Goal: Task Accomplishment & Management: Use online tool/utility

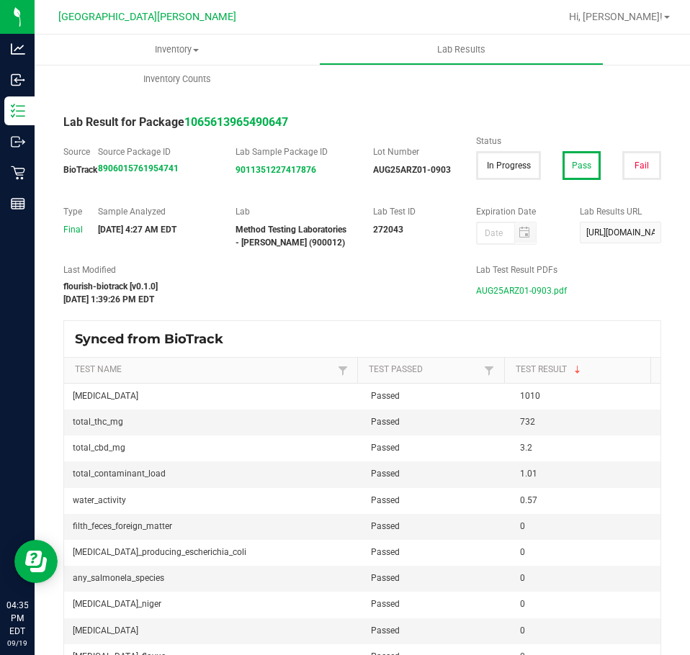
scroll to position [376, 0]
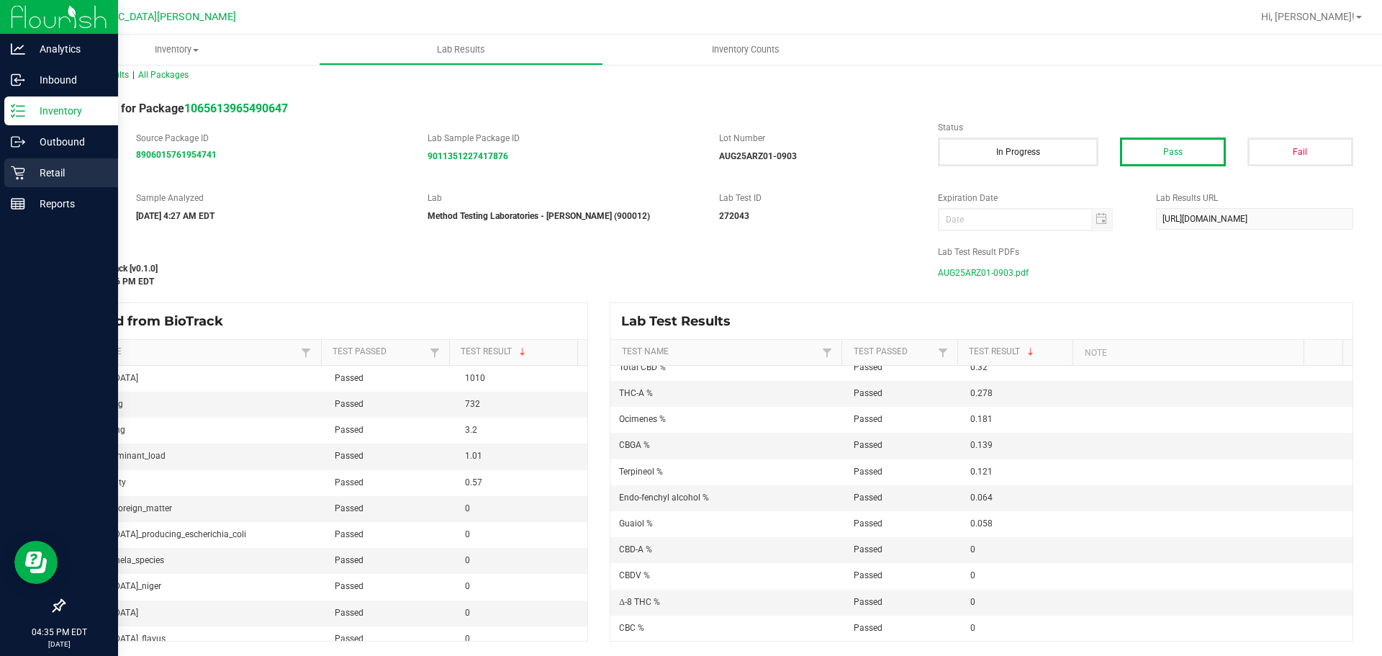
click at [46, 175] on p "Retail" at bounding box center [68, 172] width 86 height 17
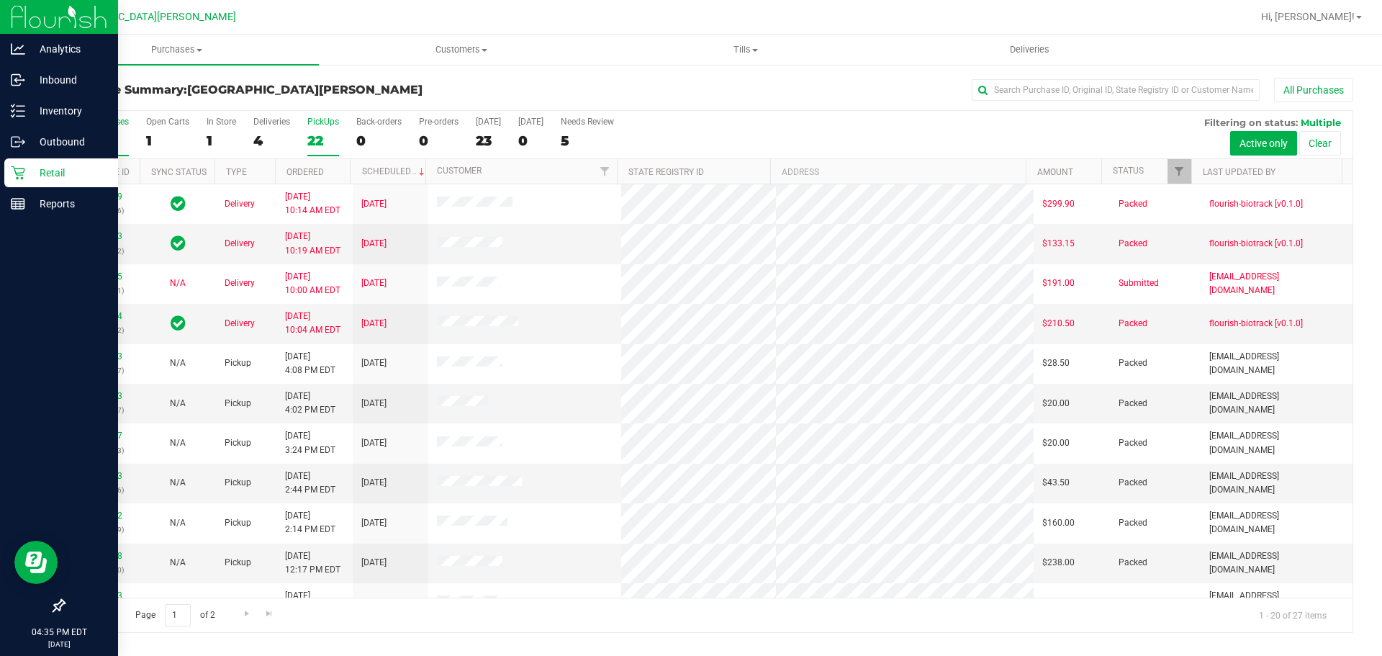
click at [334, 125] on div "PickUps" at bounding box center [323, 122] width 32 height 10
click at [0, 0] on input "PickUps 22" at bounding box center [0, 0] width 0 height 0
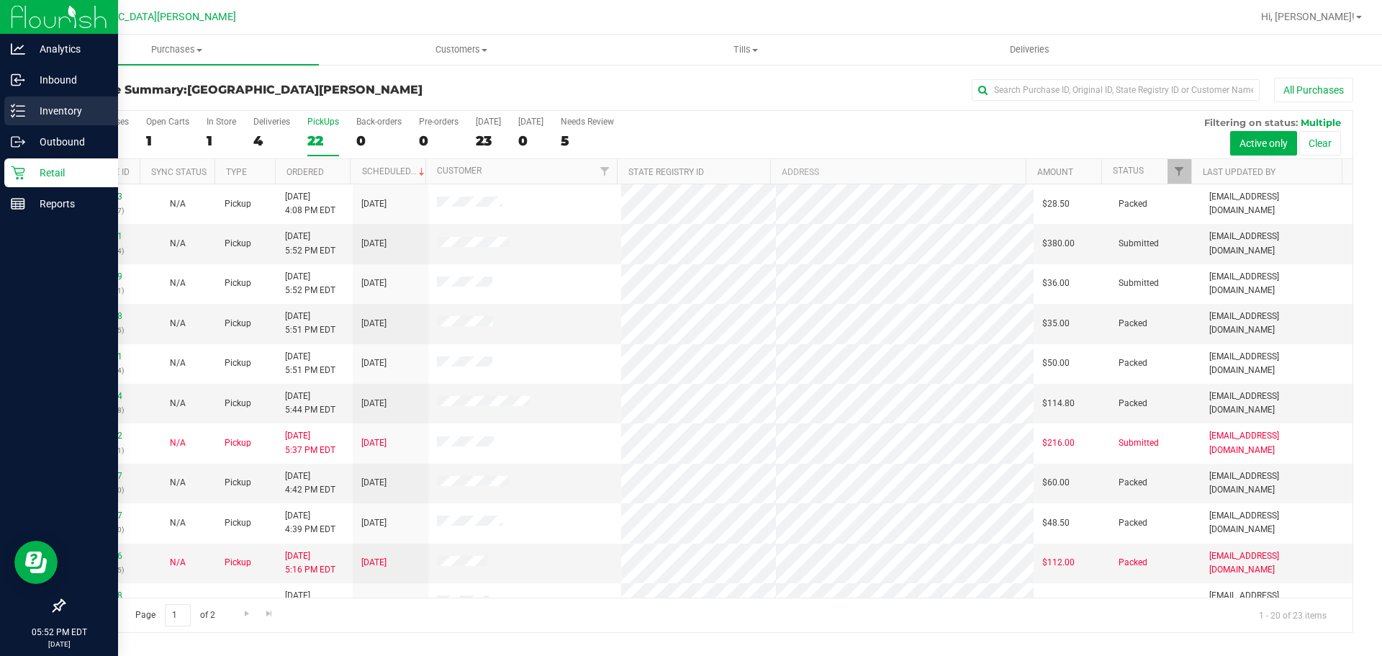
click at [66, 109] on p "Inventory" at bounding box center [68, 110] width 86 height 17
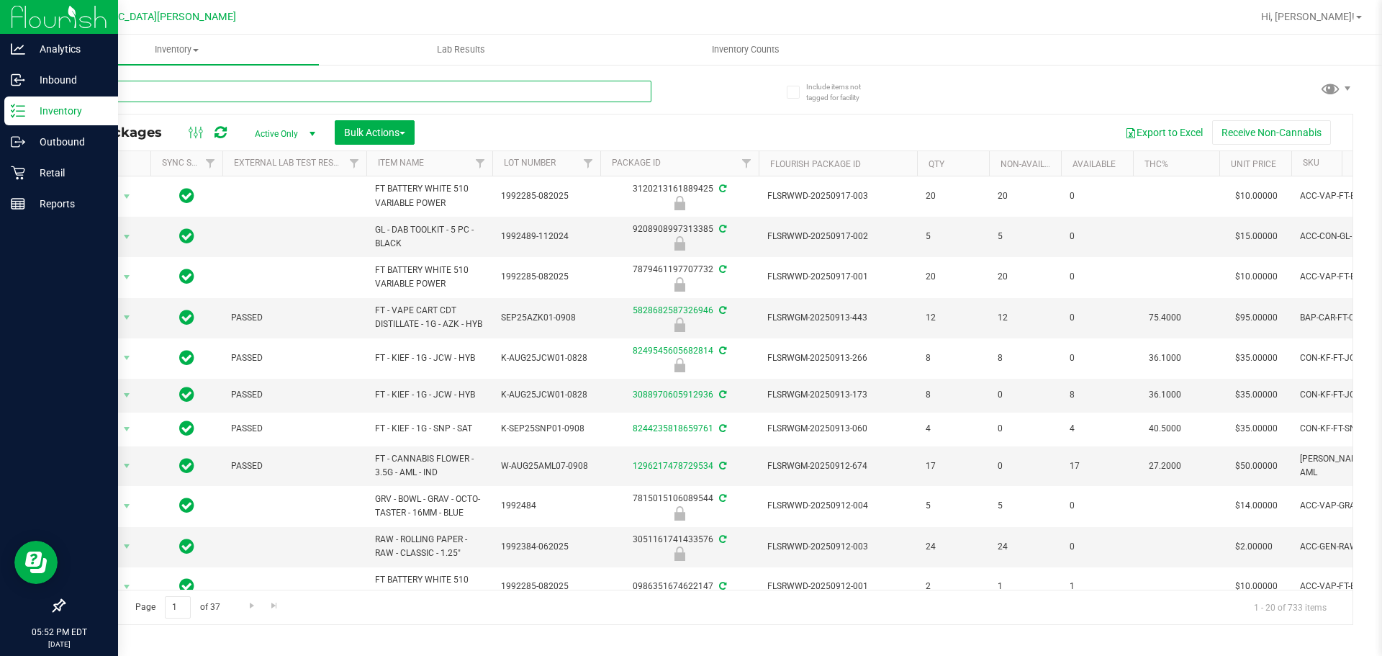
drag, startPoint x: 179, startPoint y: 113, endPoint x: 166, endPoint y: 96, distance: 20.6
click at [166, 96] on input "text" at bounding box center [357, 92] width 588 height 22
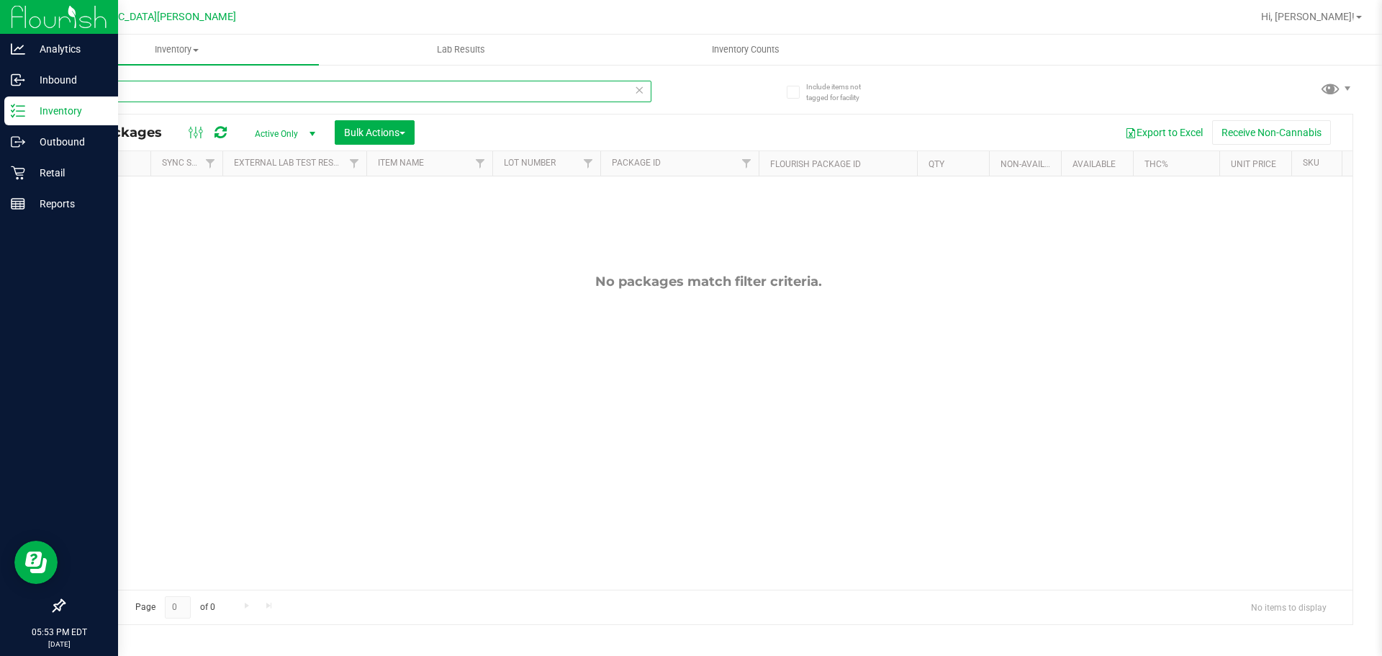
type input "1"
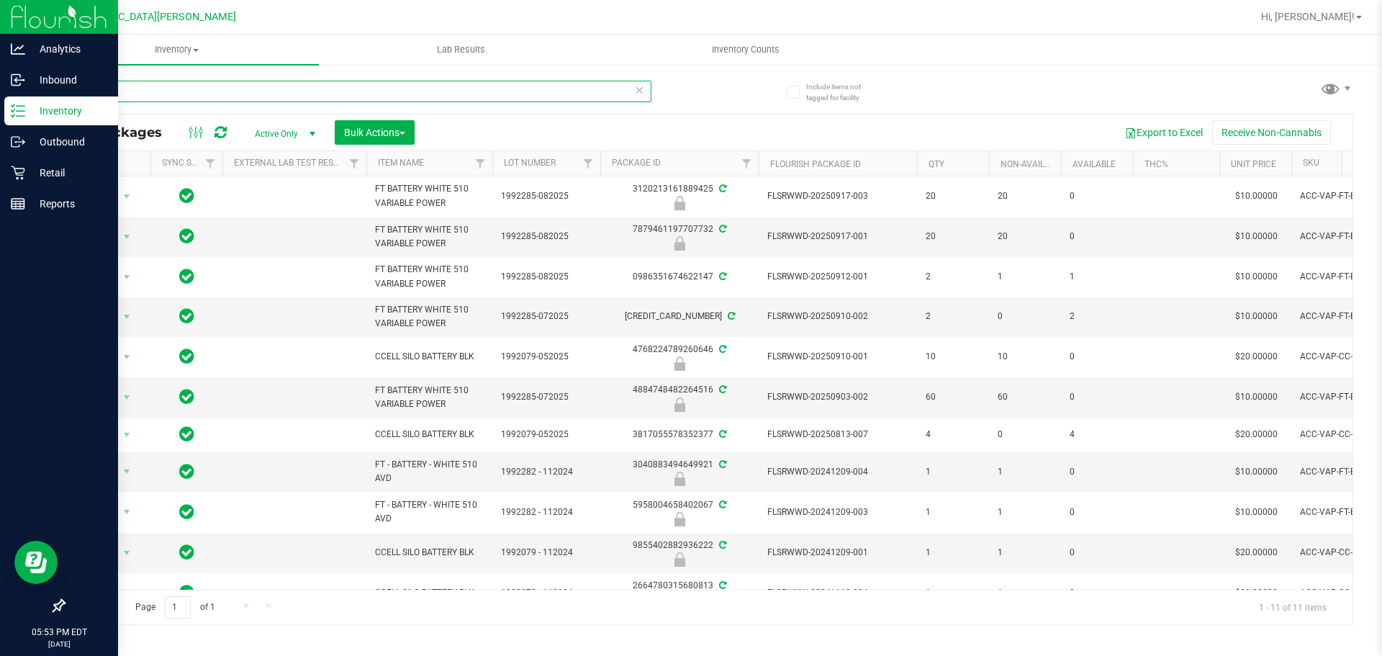
type input "b"
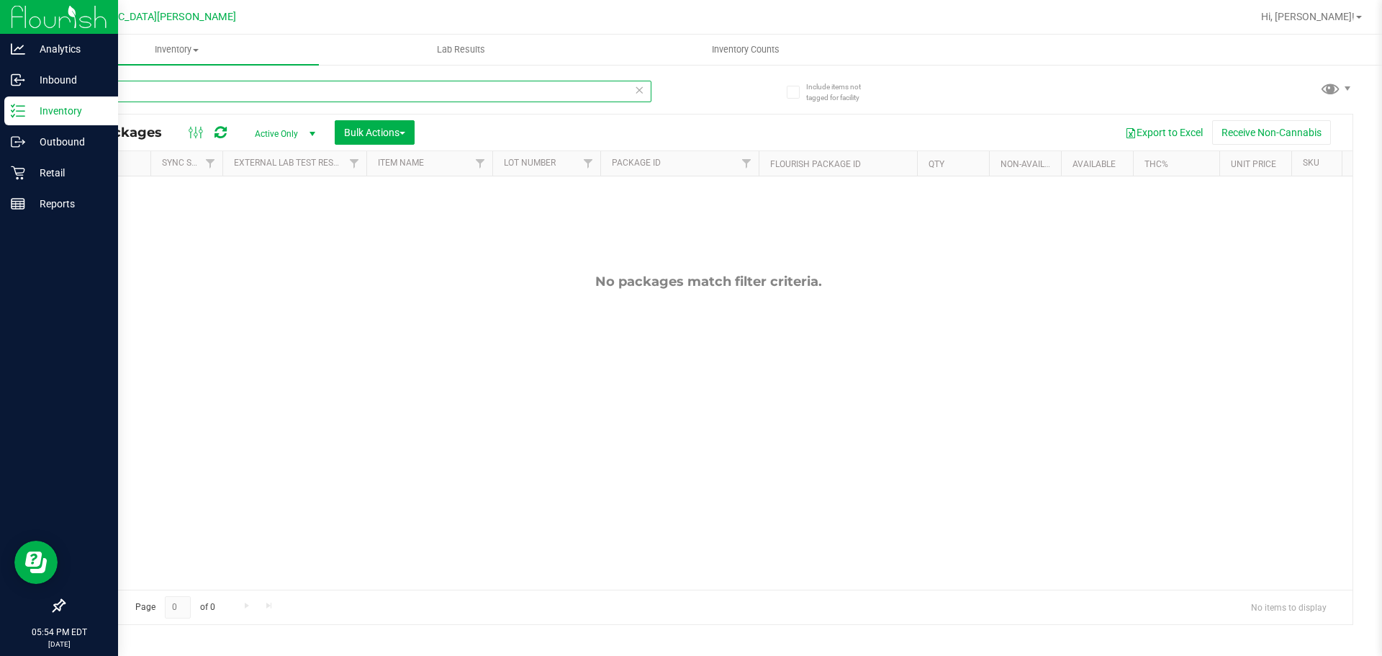
type input "h"
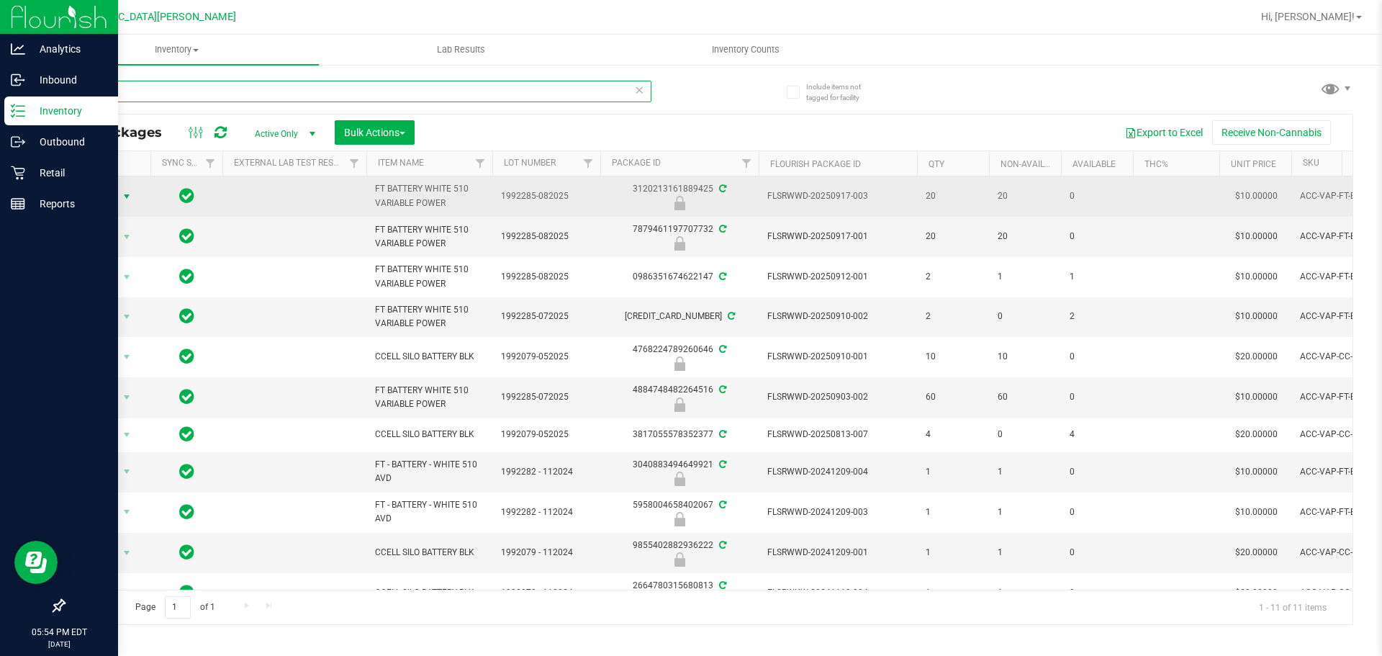
type input "batt"
click at [122, 197] on span "select" at bounding box center [127, 197] width 12 height 12
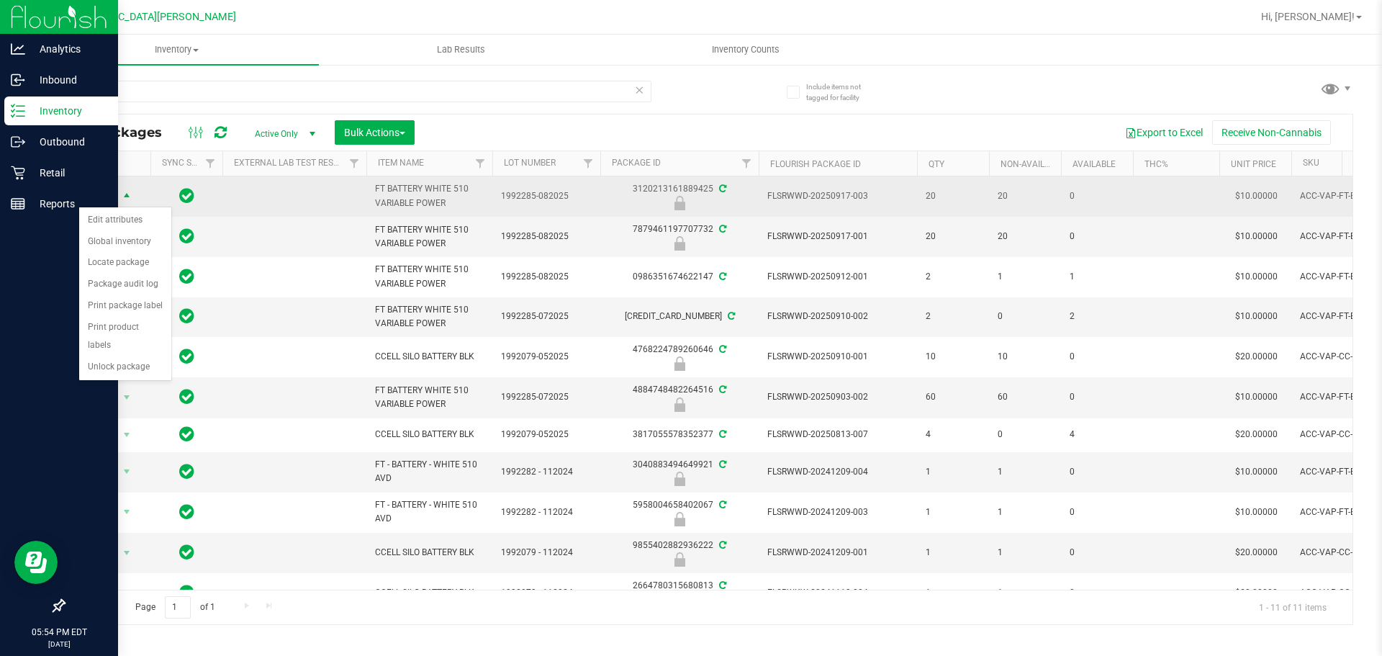
click at [122, 197] on span "select" at bounding box center [127, 197] width 12 height 12
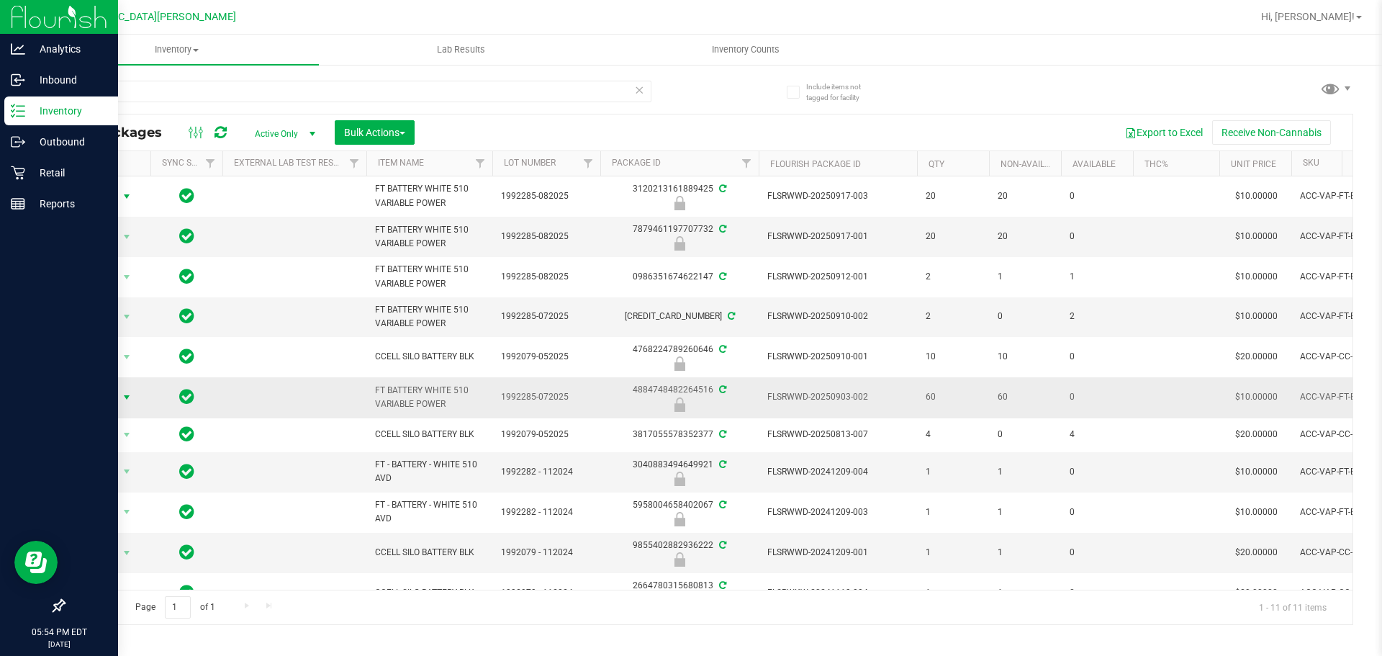
click at [125, 397] on span "select" at bounding box center [127, 398] width 12 height 12
click at [49, 427] on div "Include items not tagged for facility batt All Packages Active Only Active Only…" at bounding box center [709, 282] width 1348 height 439
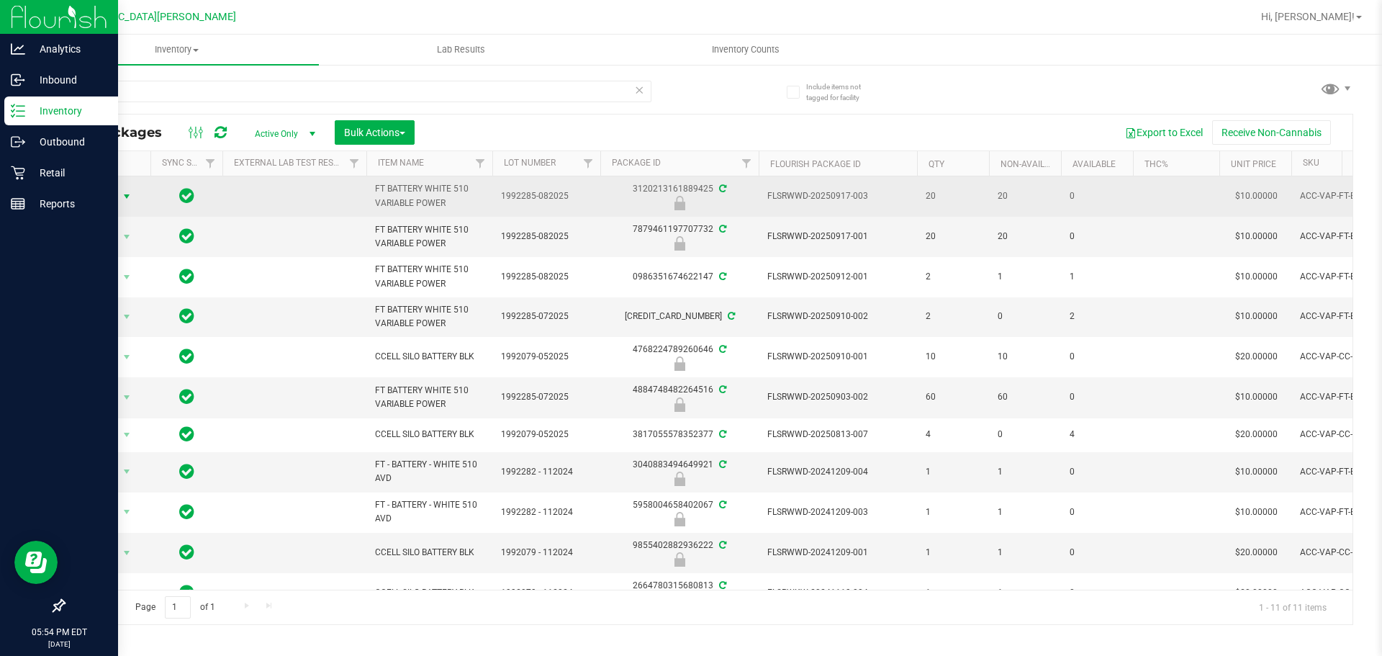
click at [122, 192] on span "select" at bounding box center [127, 197] width 12 height 12
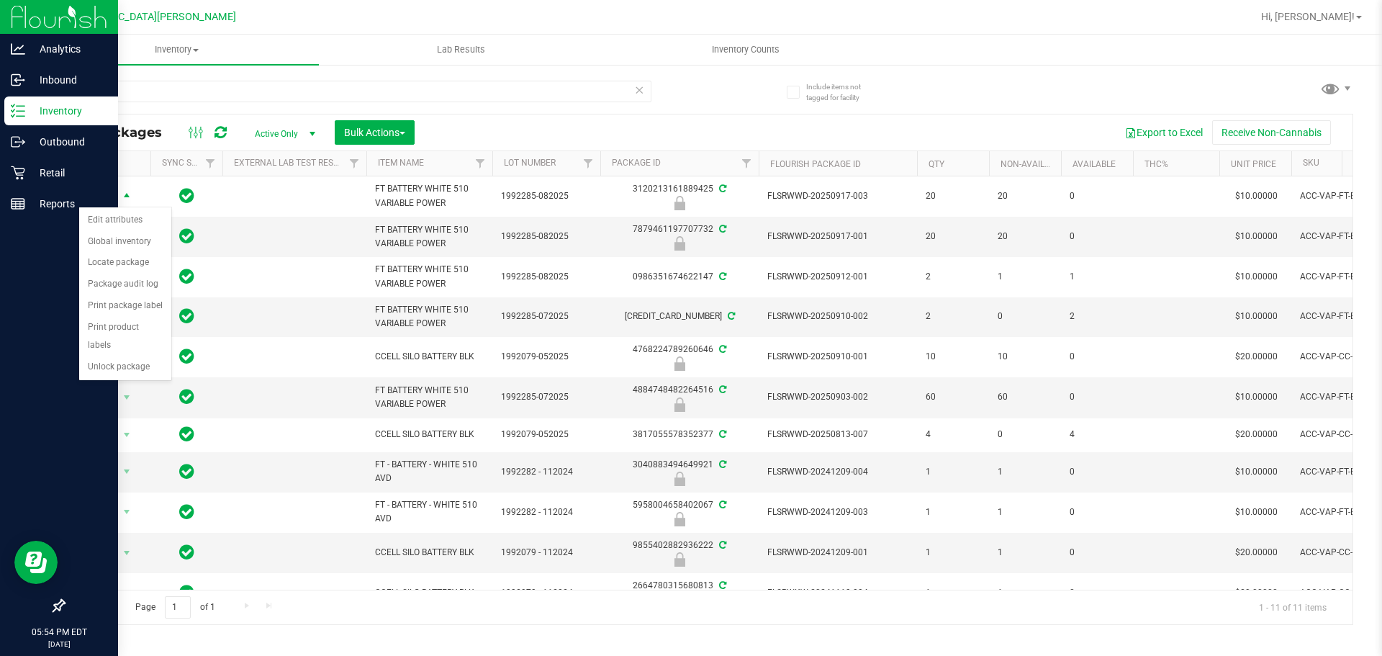
click at [45, 379] on div "Include items not tagged for facility batt All Packages Active Only Active Only…" at bounding box center [709, 282] width 1348 height 439
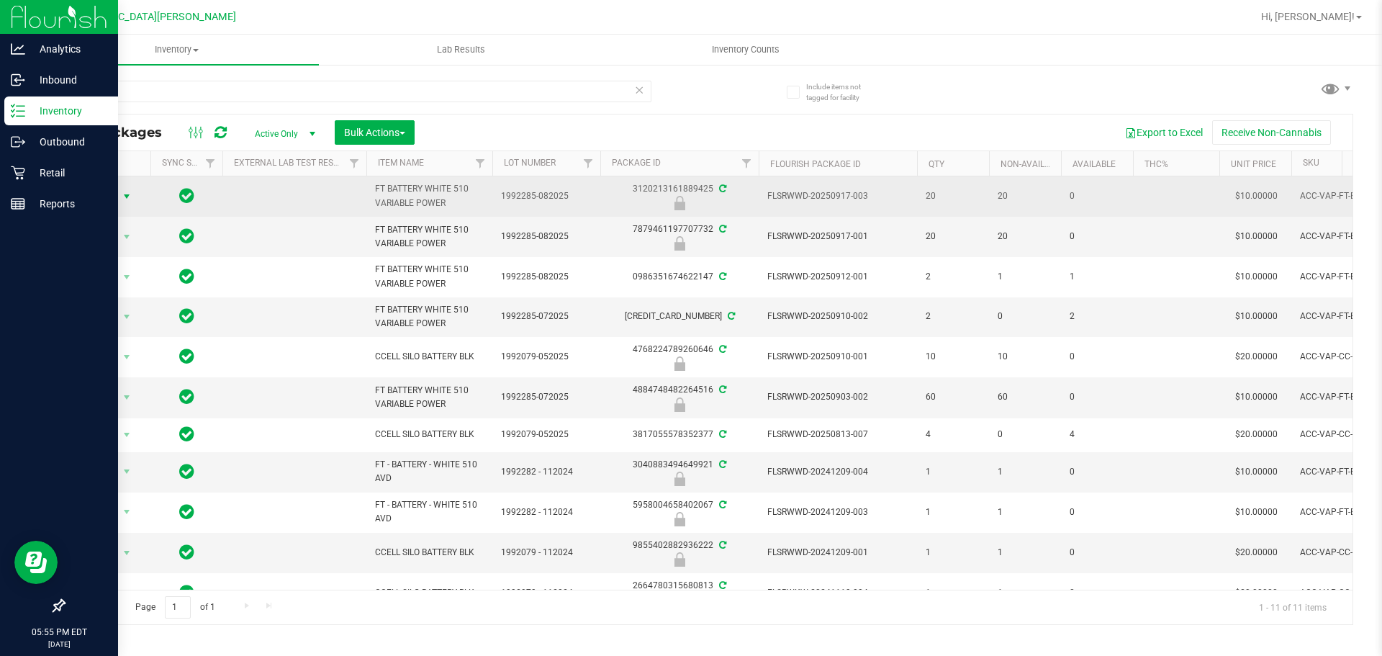
click at [118, 198] on span "select" at bounding box center [127, 196] width 18 height 20
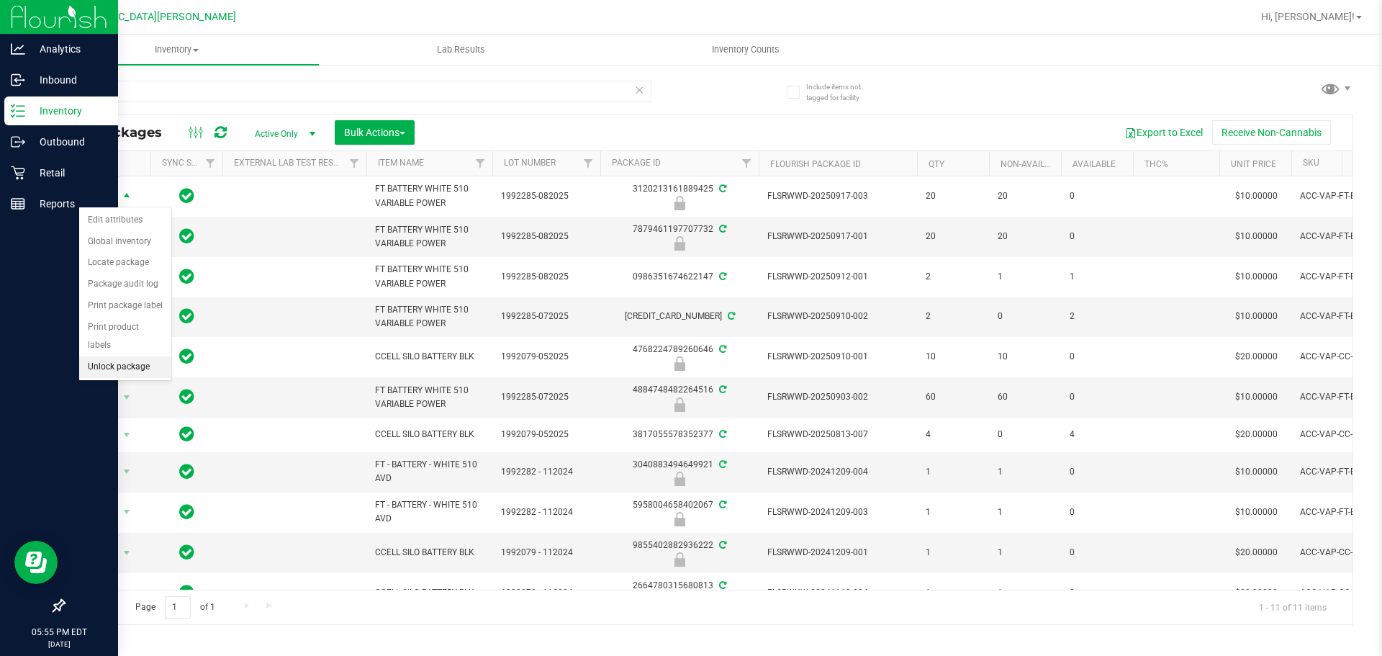
click at [118, 356] on li "Unlock package" at bounding box center [125, 367] width 92 height 22
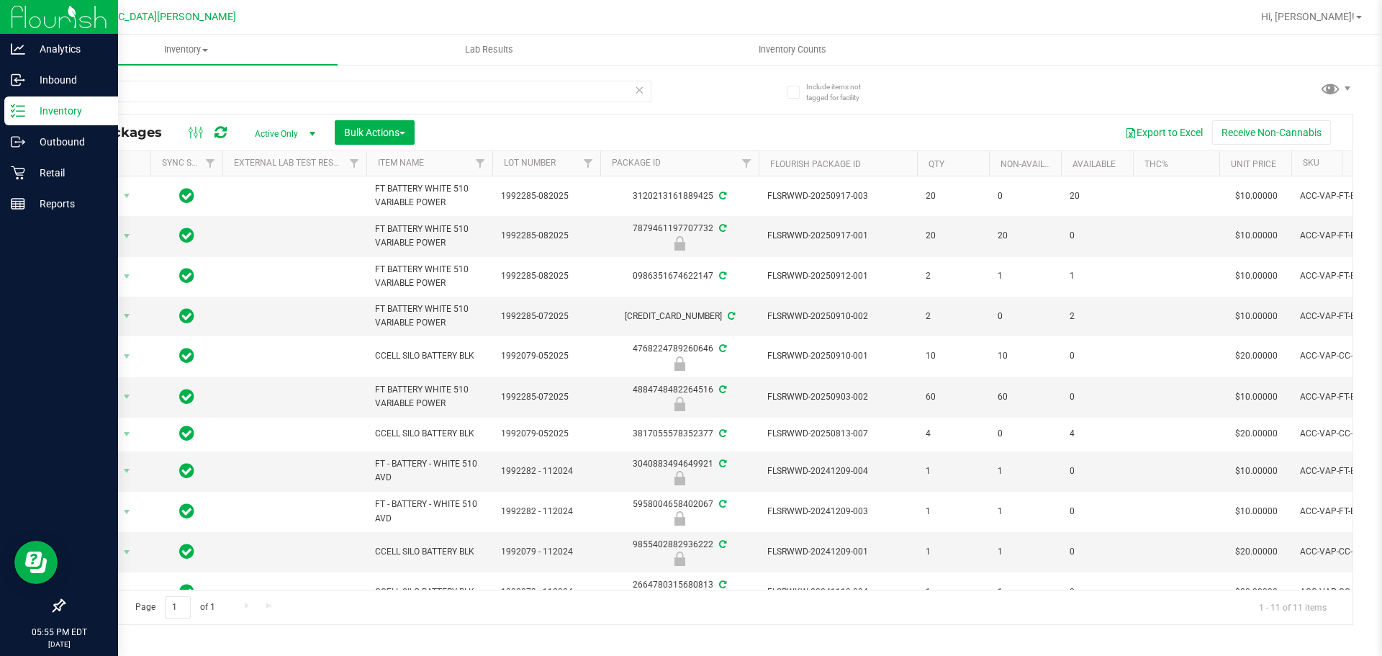
click at [689, 572] on div "Inventory All packages All inventory Waste log Create inventory Lab Results Inv…" at bounding box center [709, 345] width 1348 height 621
